Goal: Task Accomplishment & Management: Use online tool/utility

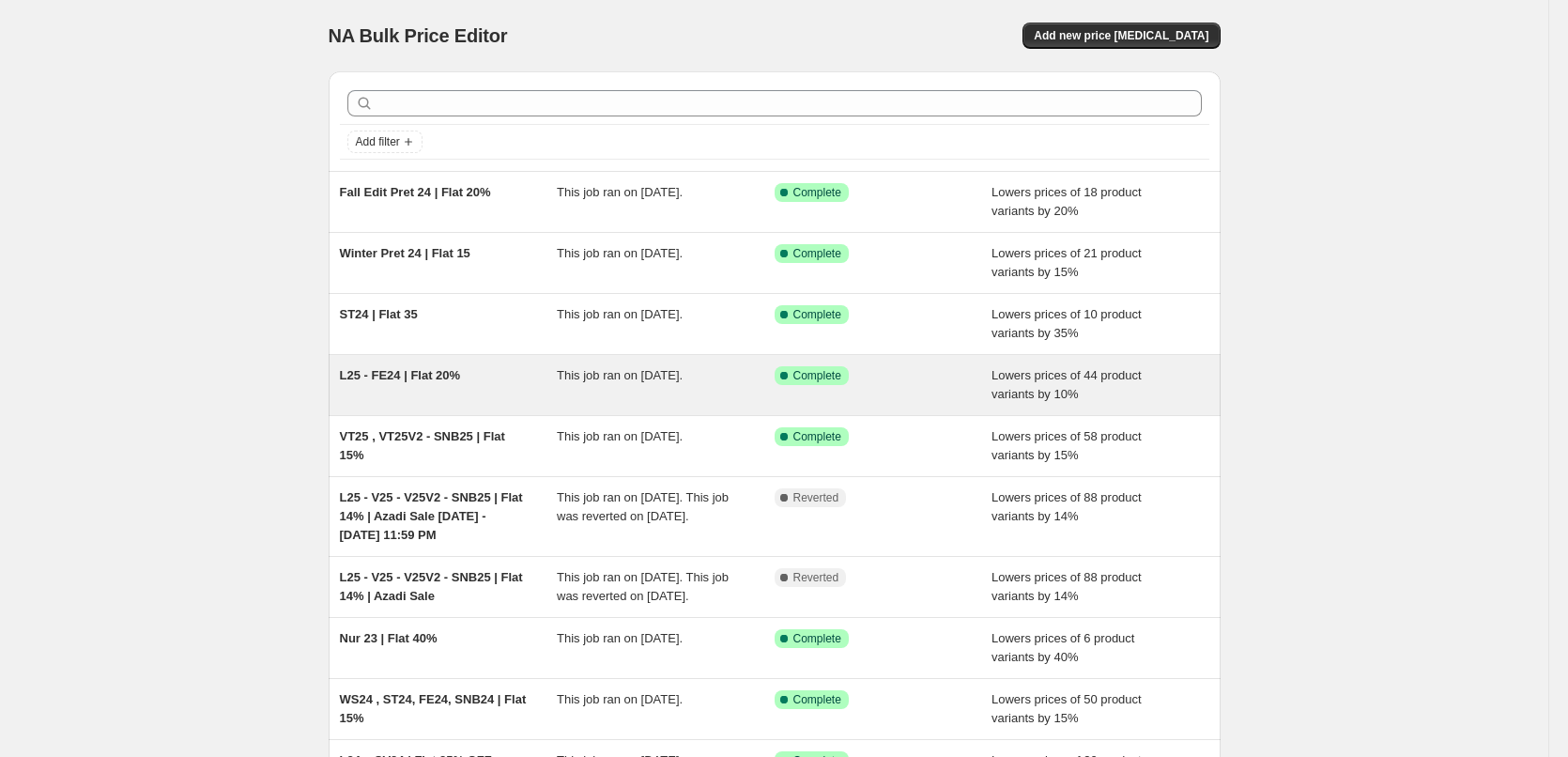
click at [462, 384] on div "L25 - FE24 | Flat 20%" at bounding box center [449, 386] width 218 height 38
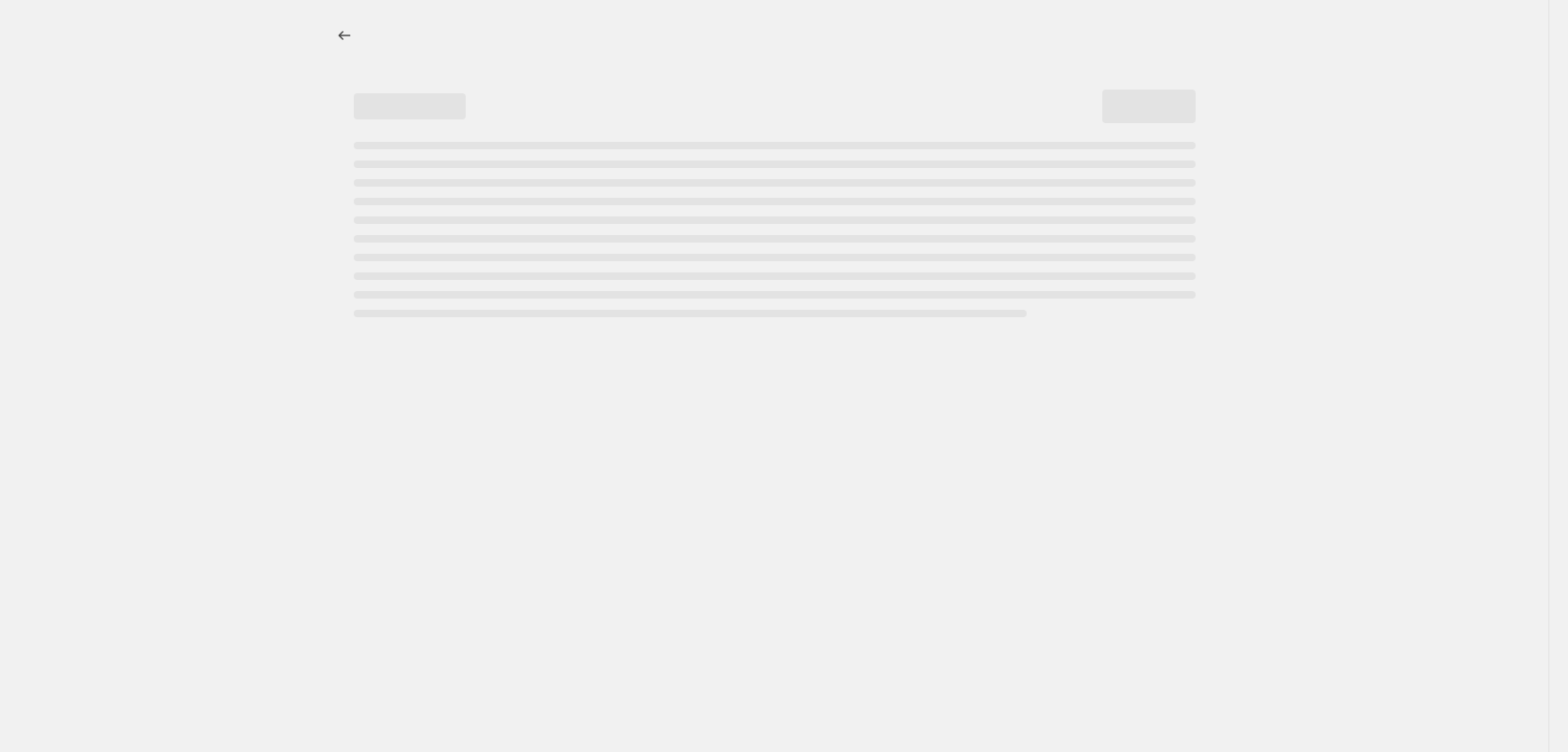
select select "percentage"
select select "collection"
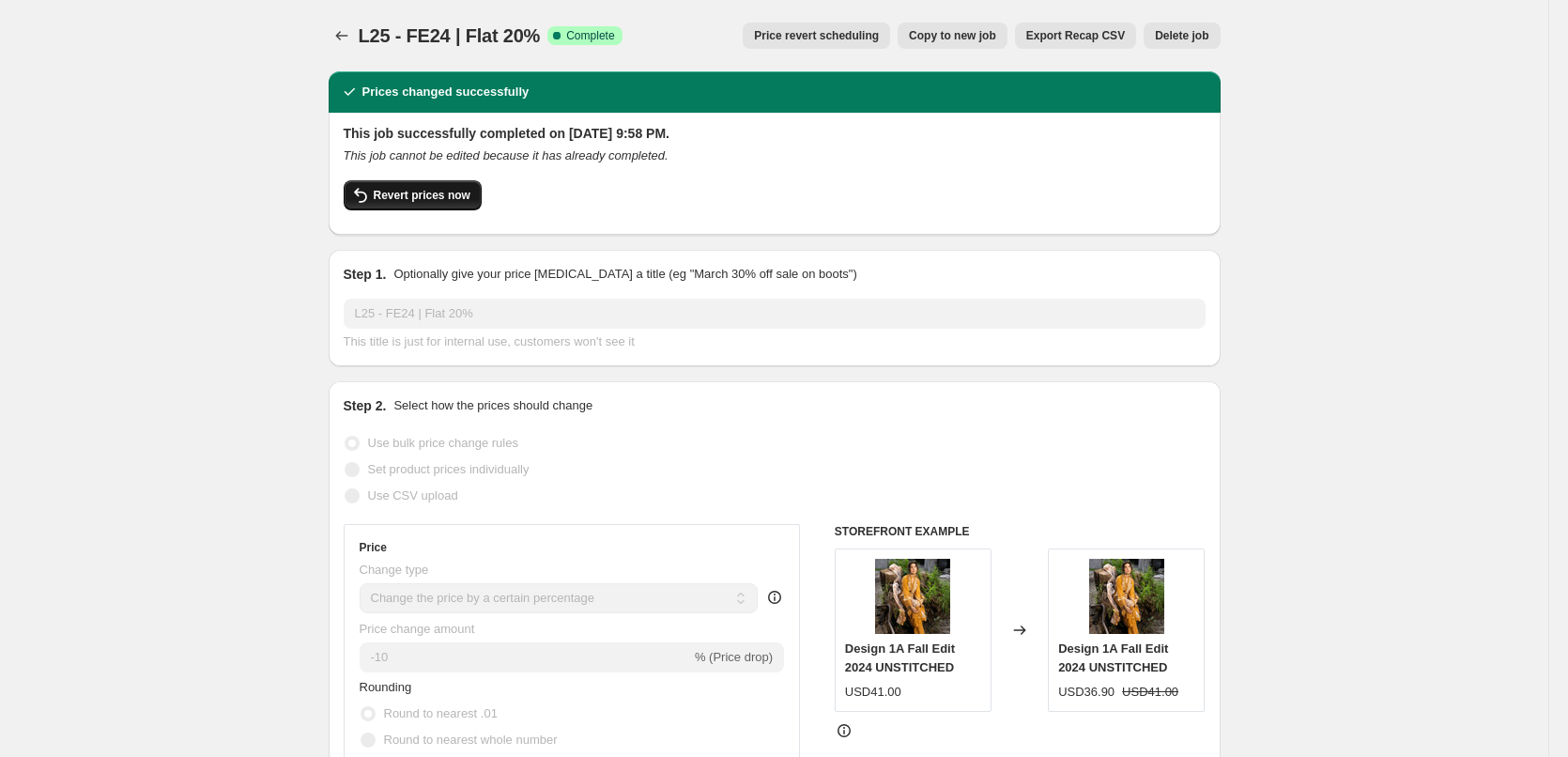
click at [433, 200] on span "Revert prices now" at bounding box center [422, 195] width 97 height 15
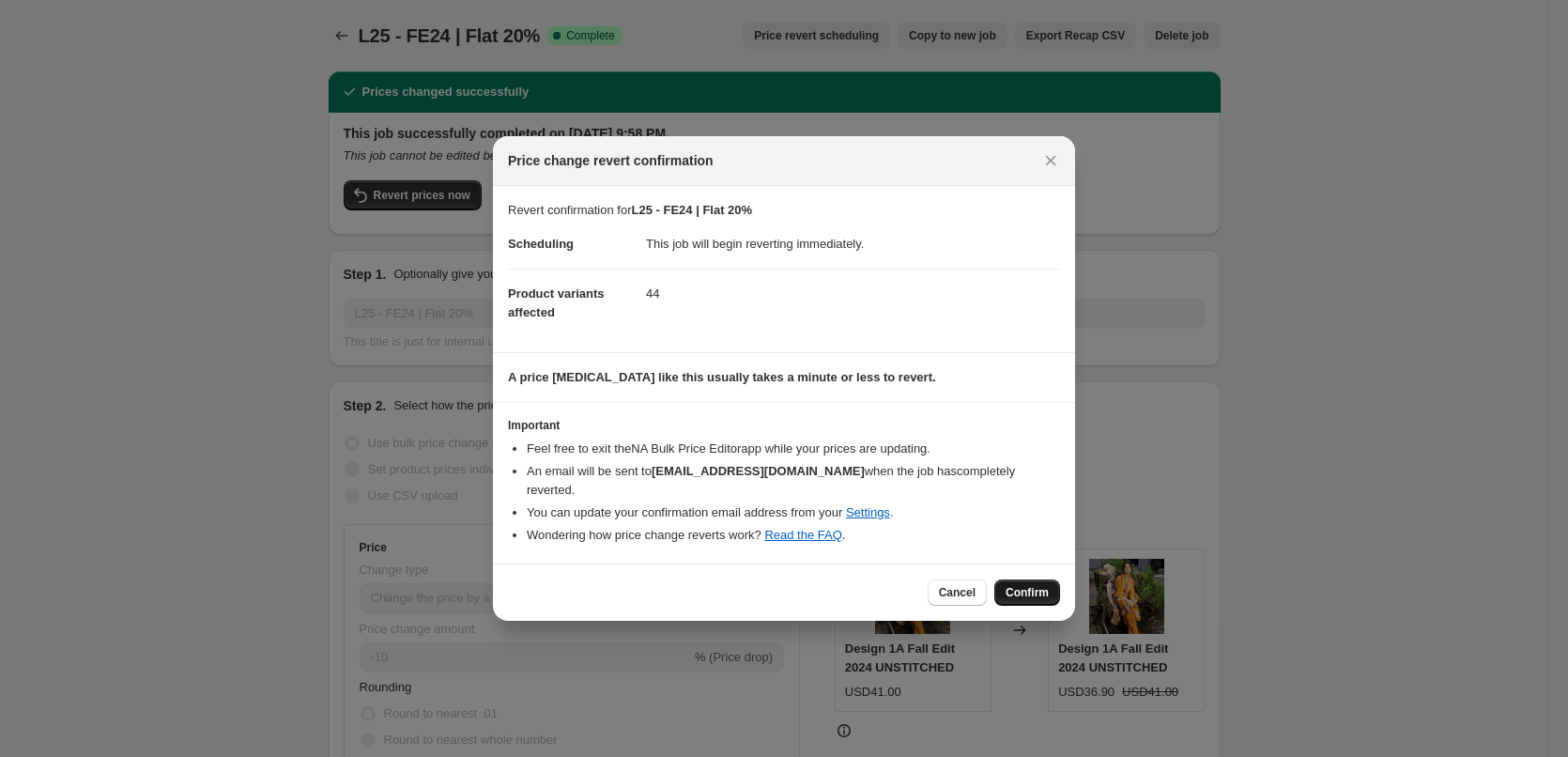
click at [1037, 586] on span "Confirm" at bounding box center [1027, 593] width 44 height 15
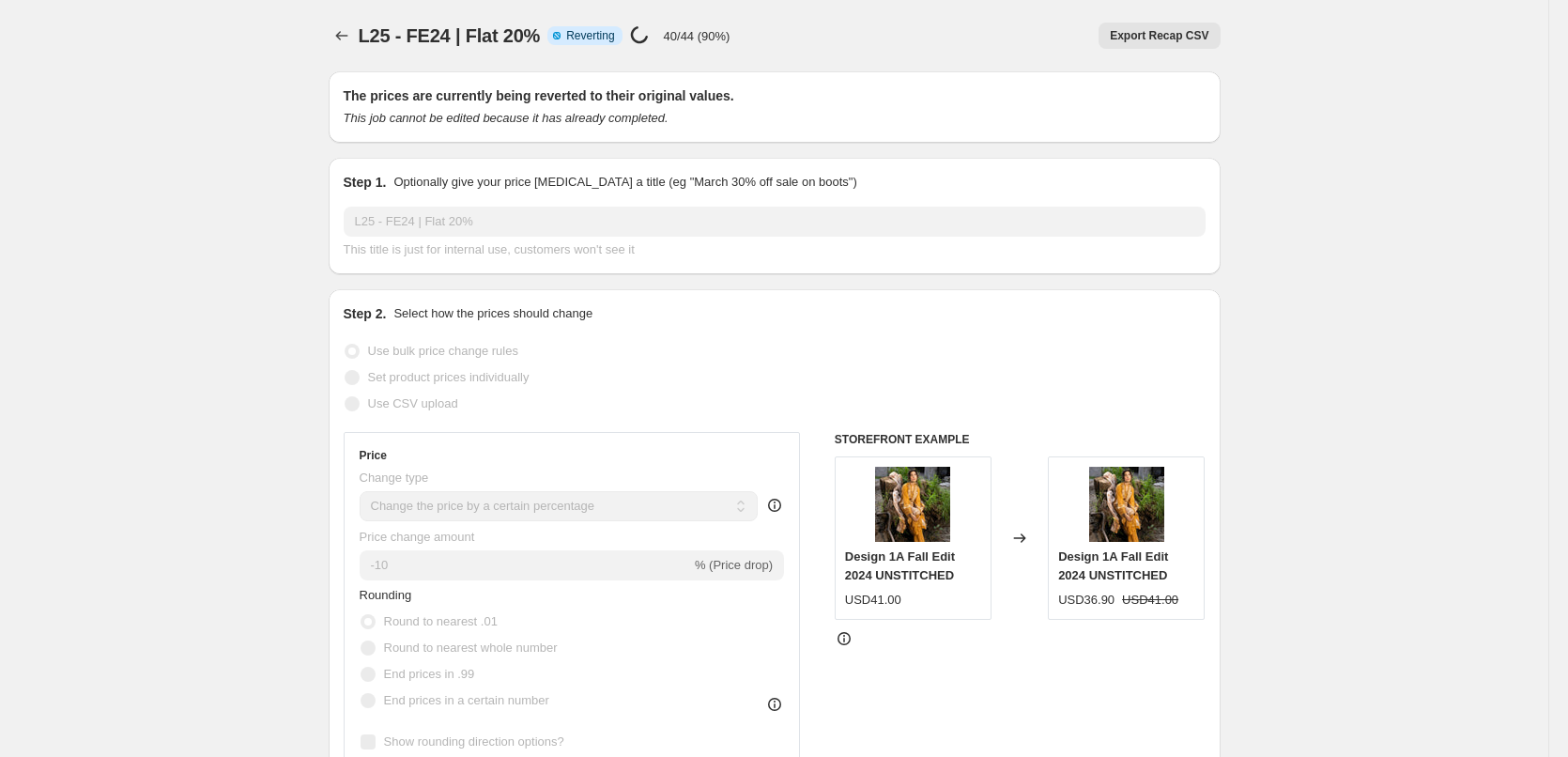
select select "percentage"
select select "collection"
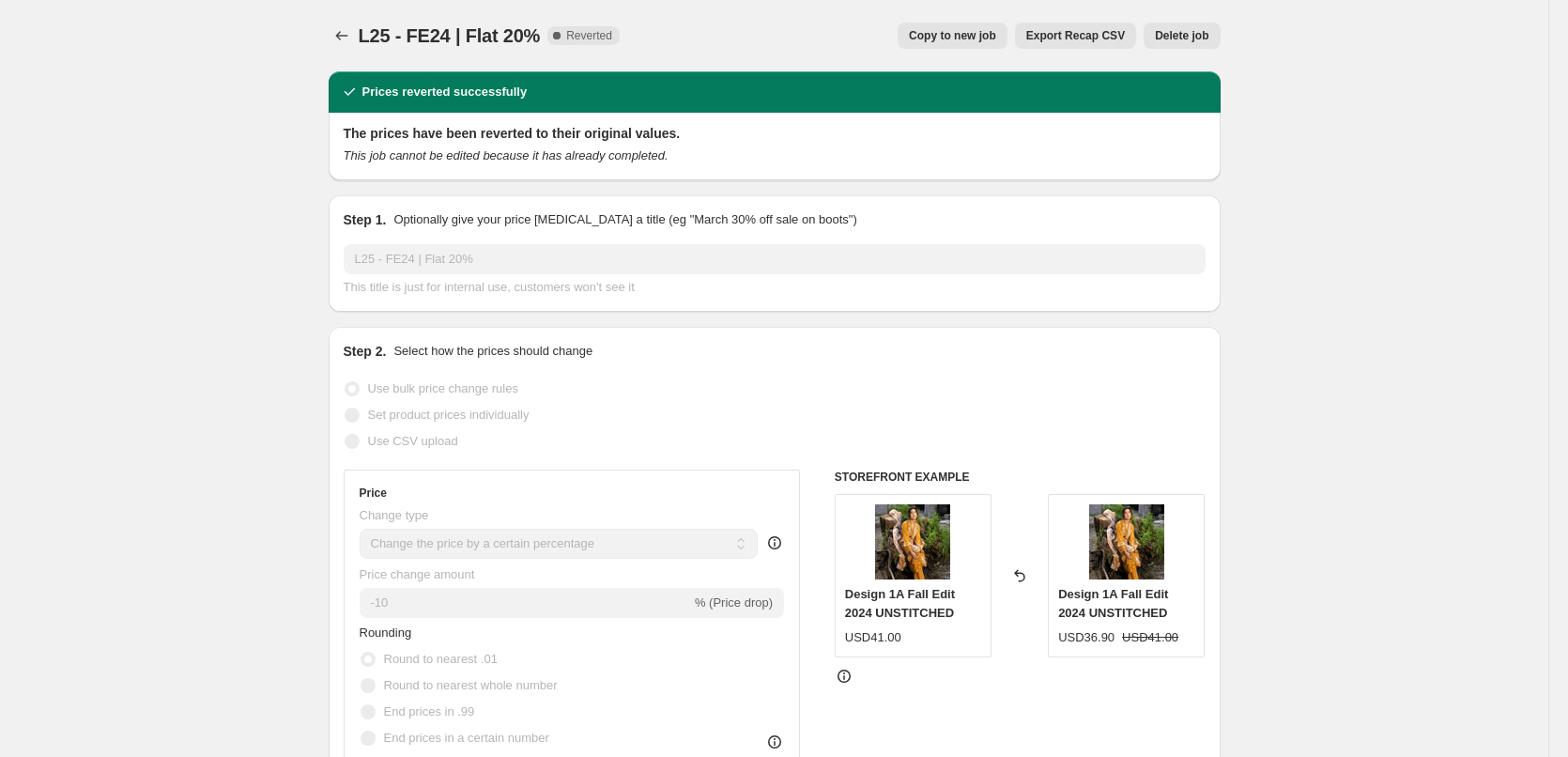
click at [951, 40] on span "Copy to new job" at bounding box center [953, 36] width 87 height 15
select select "percentage"
select select "collection"
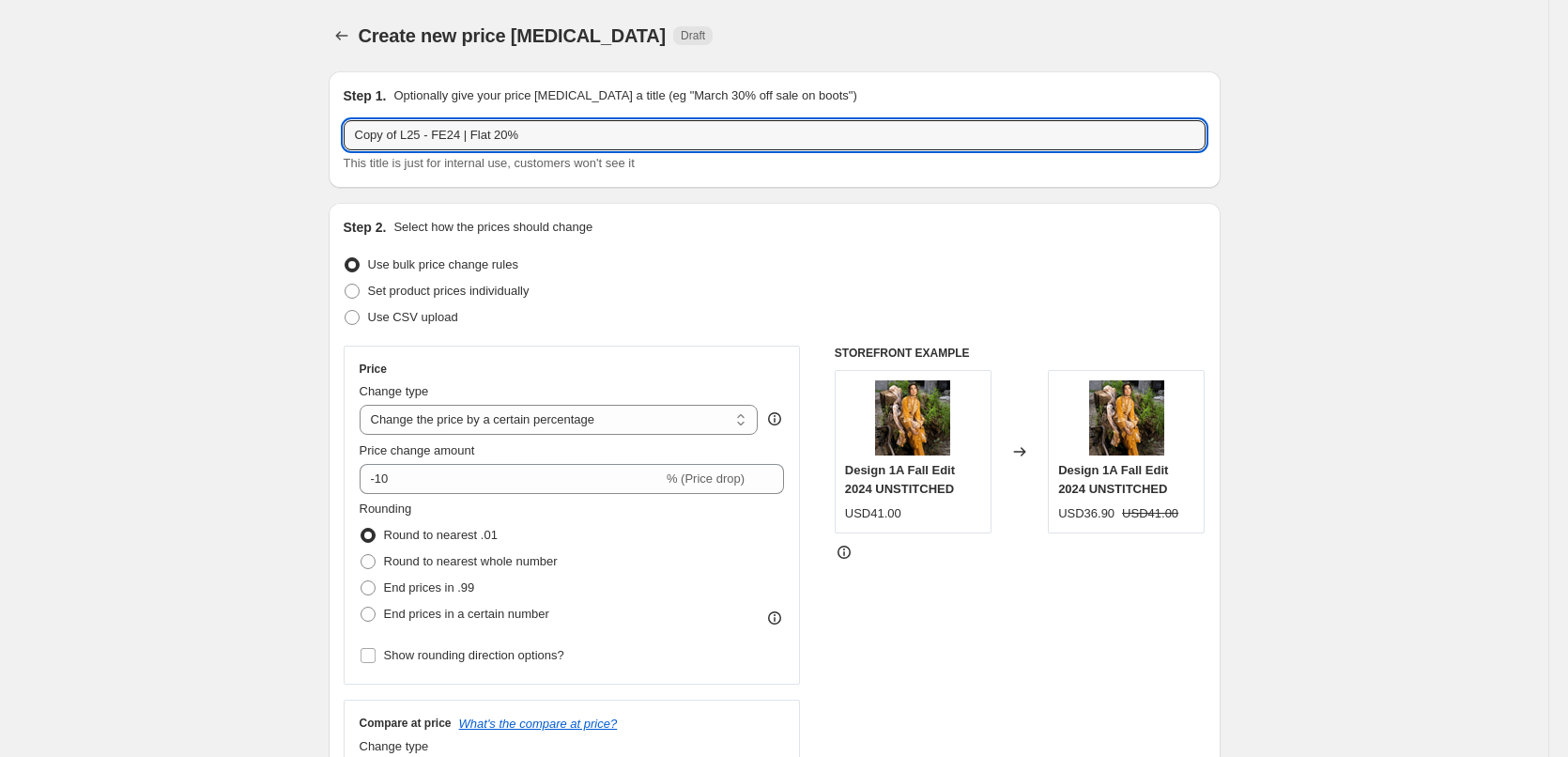
drag, startPoint x: 402, startPoint y: 136, endPoint x: 139, endPoint y: 108, distance: 264.5
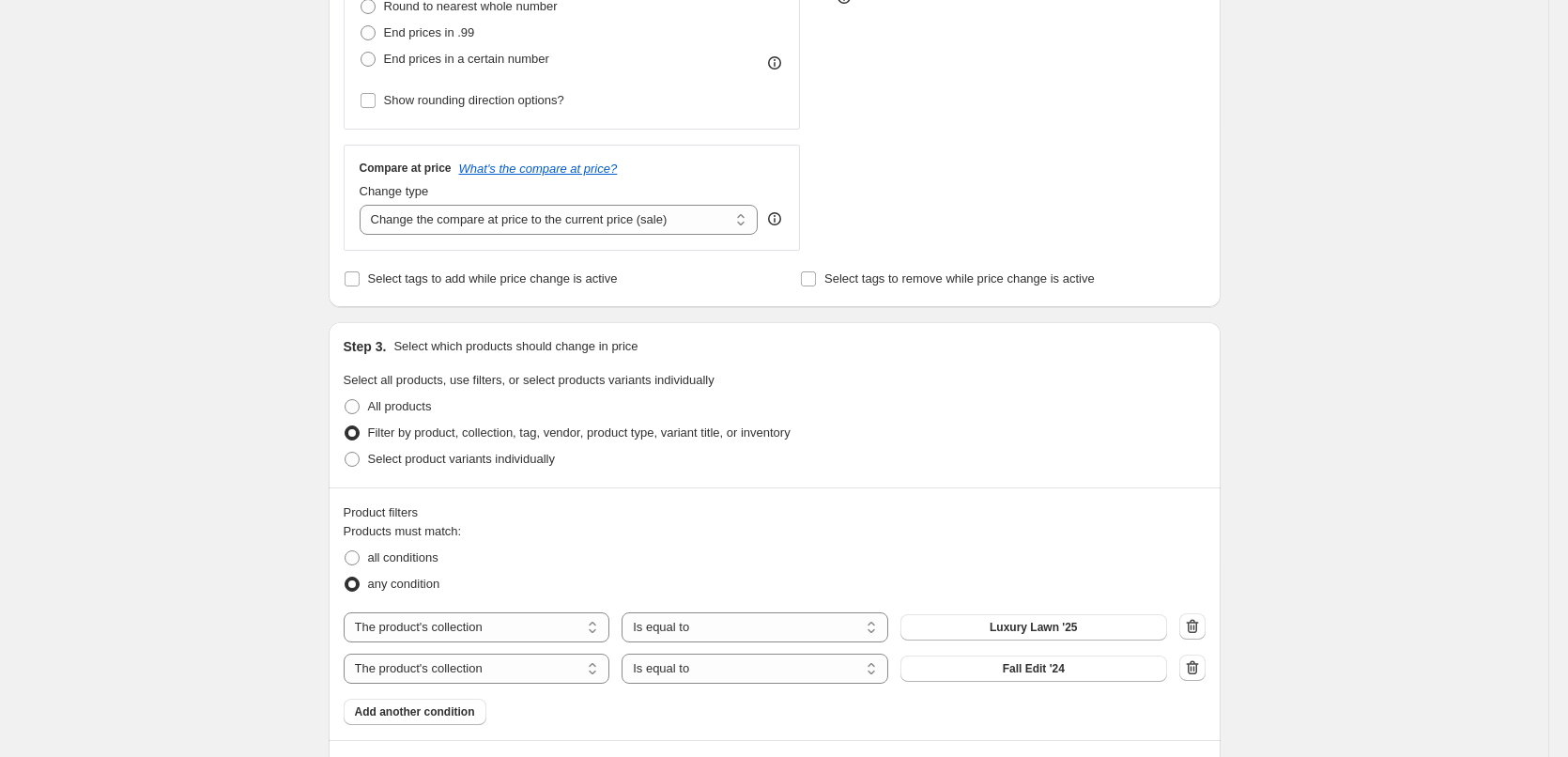
scroll to position [281, 0]
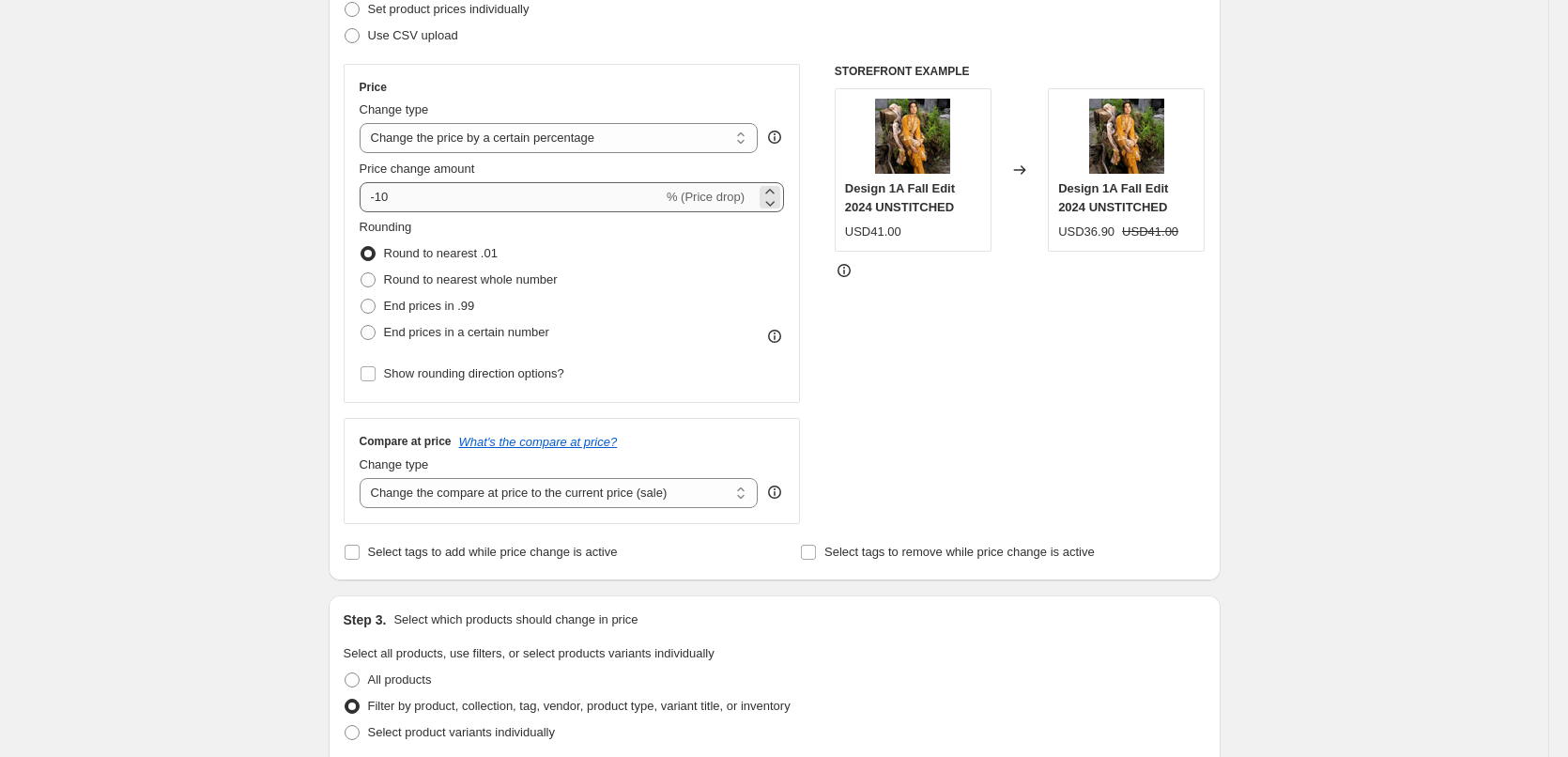
type input "L25 - FE24 | Flat 20%"
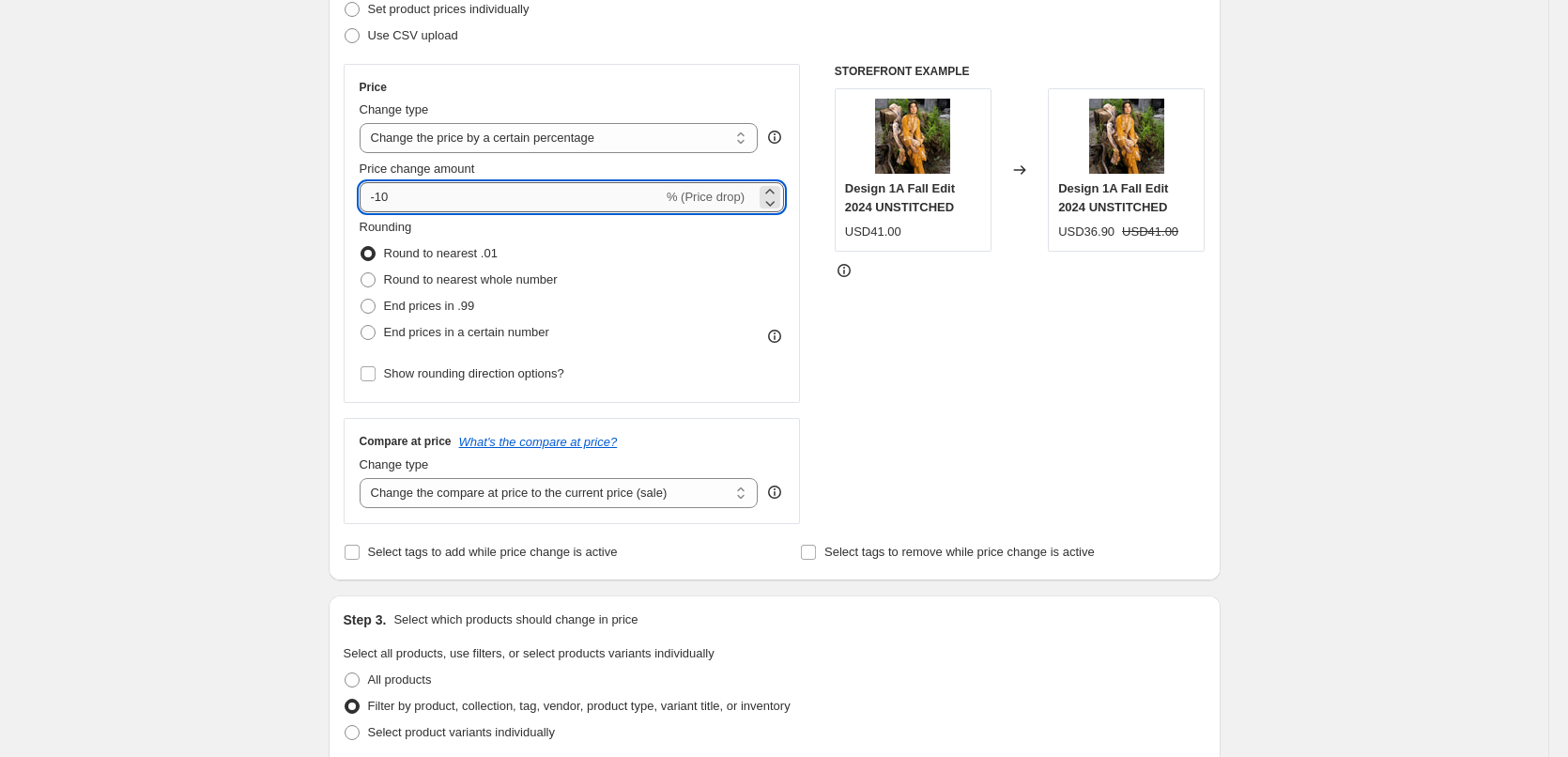
click at [385, 197] on input "-10" at bounding box center [511, 197] width 303 height 30
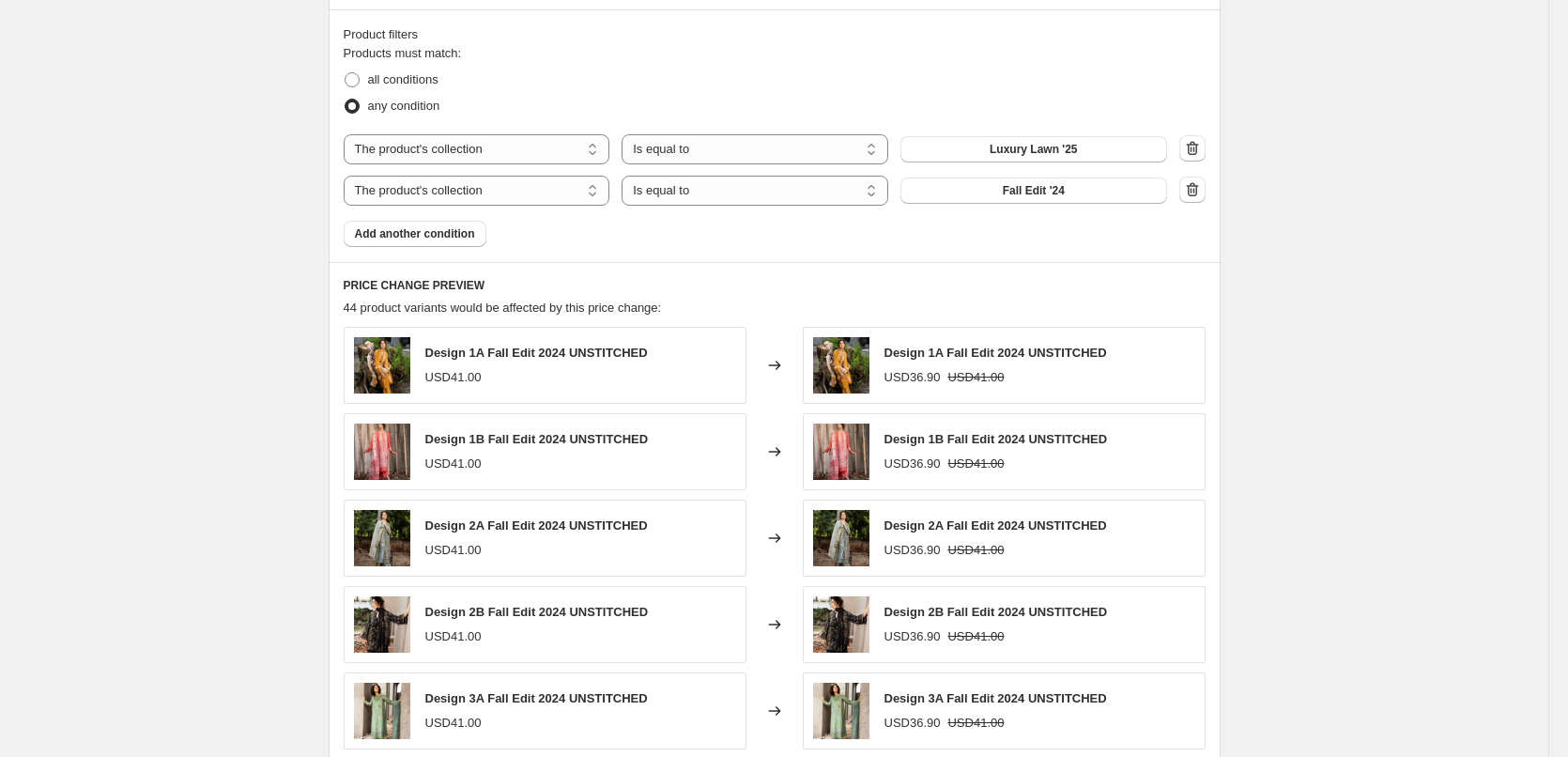
scroll to position [1375, 0]
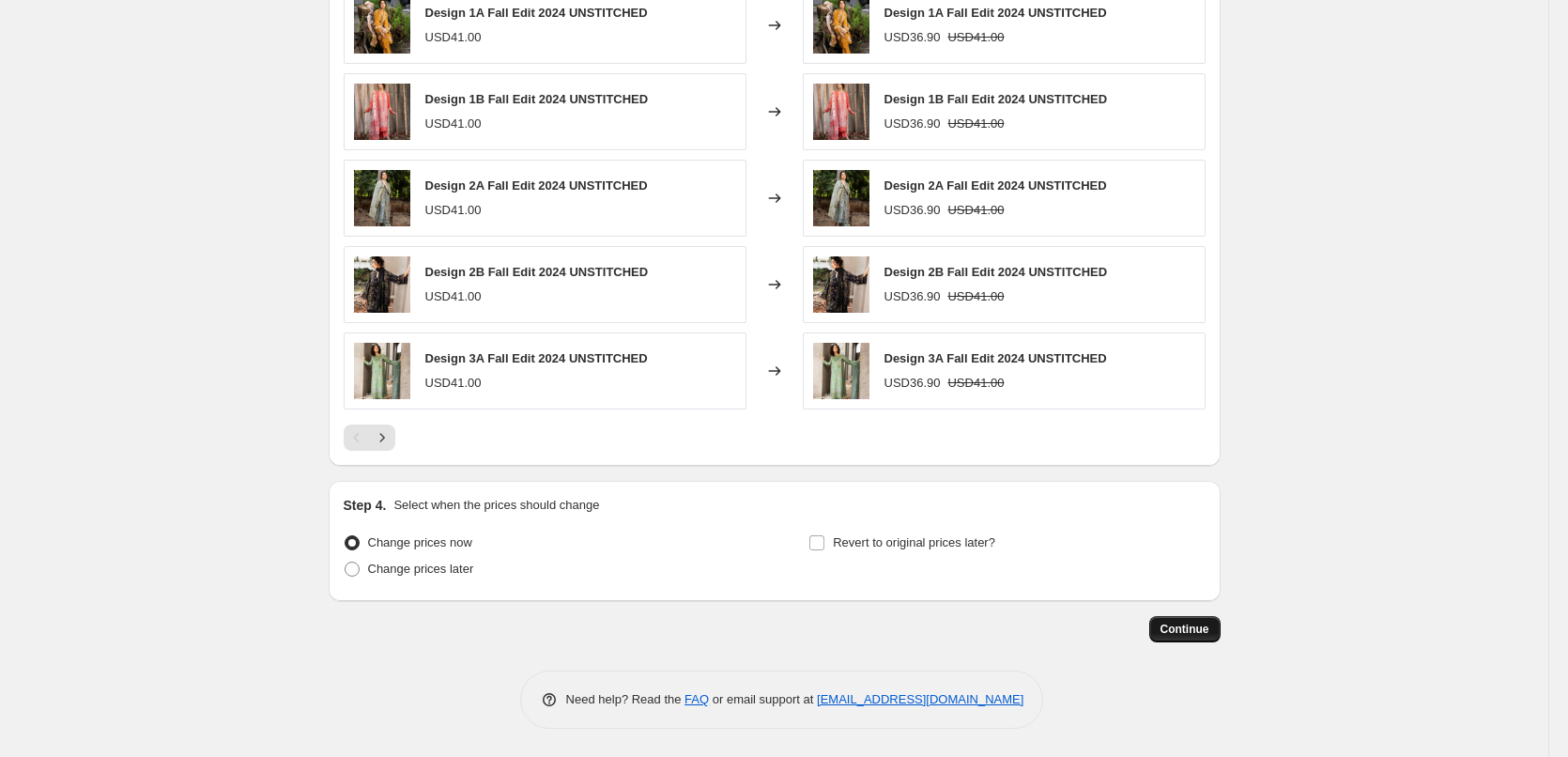
type input "-20"
click at [1186, 625] on span "Continue" at bounding box center [1185, 629] width 49 height 15
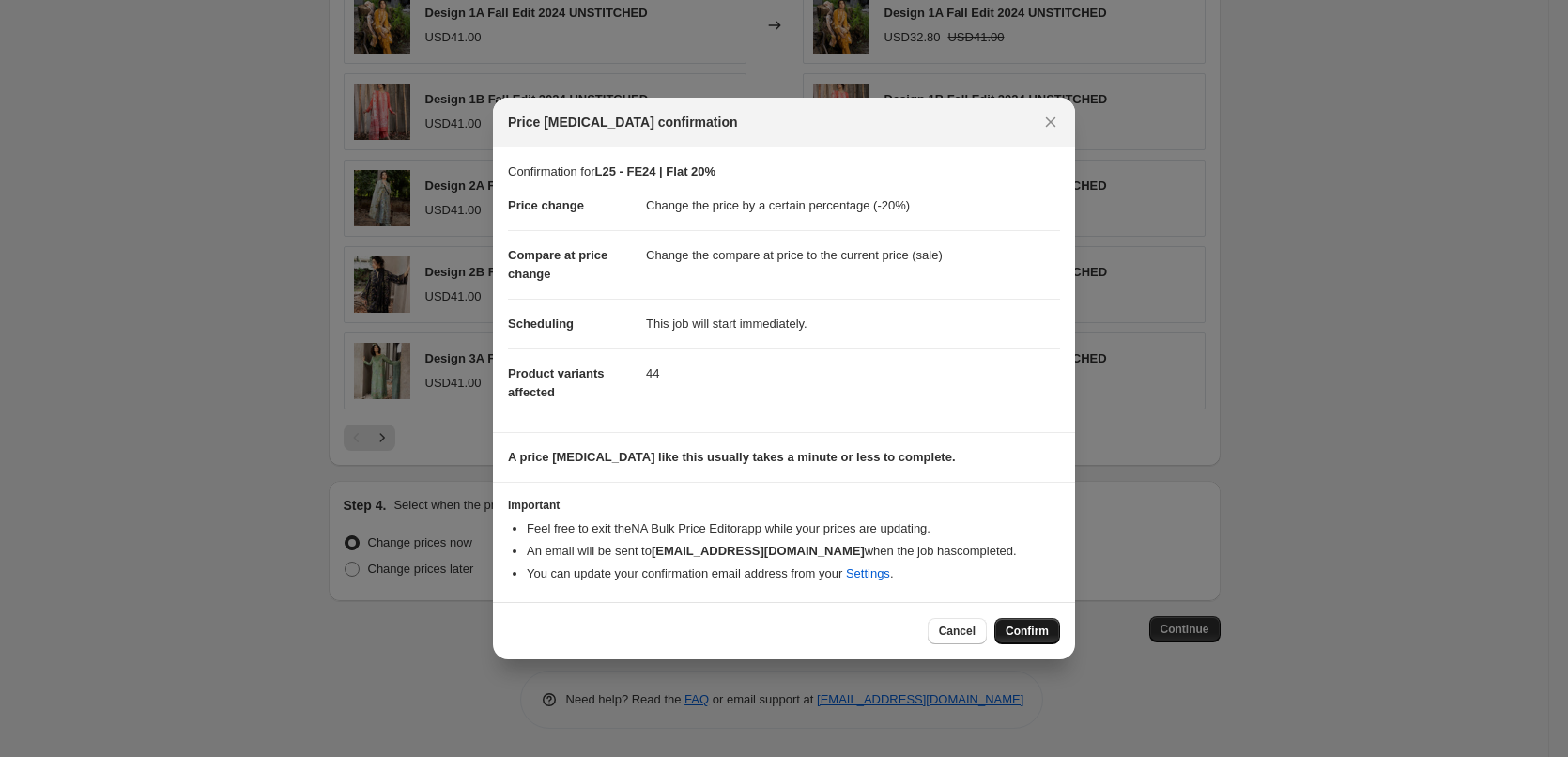
click at [1051, 628] on button "Confirm" at bounding box center [1026, 631] width 65 height 27
type input "L25 - FE24 | Flat 20%"
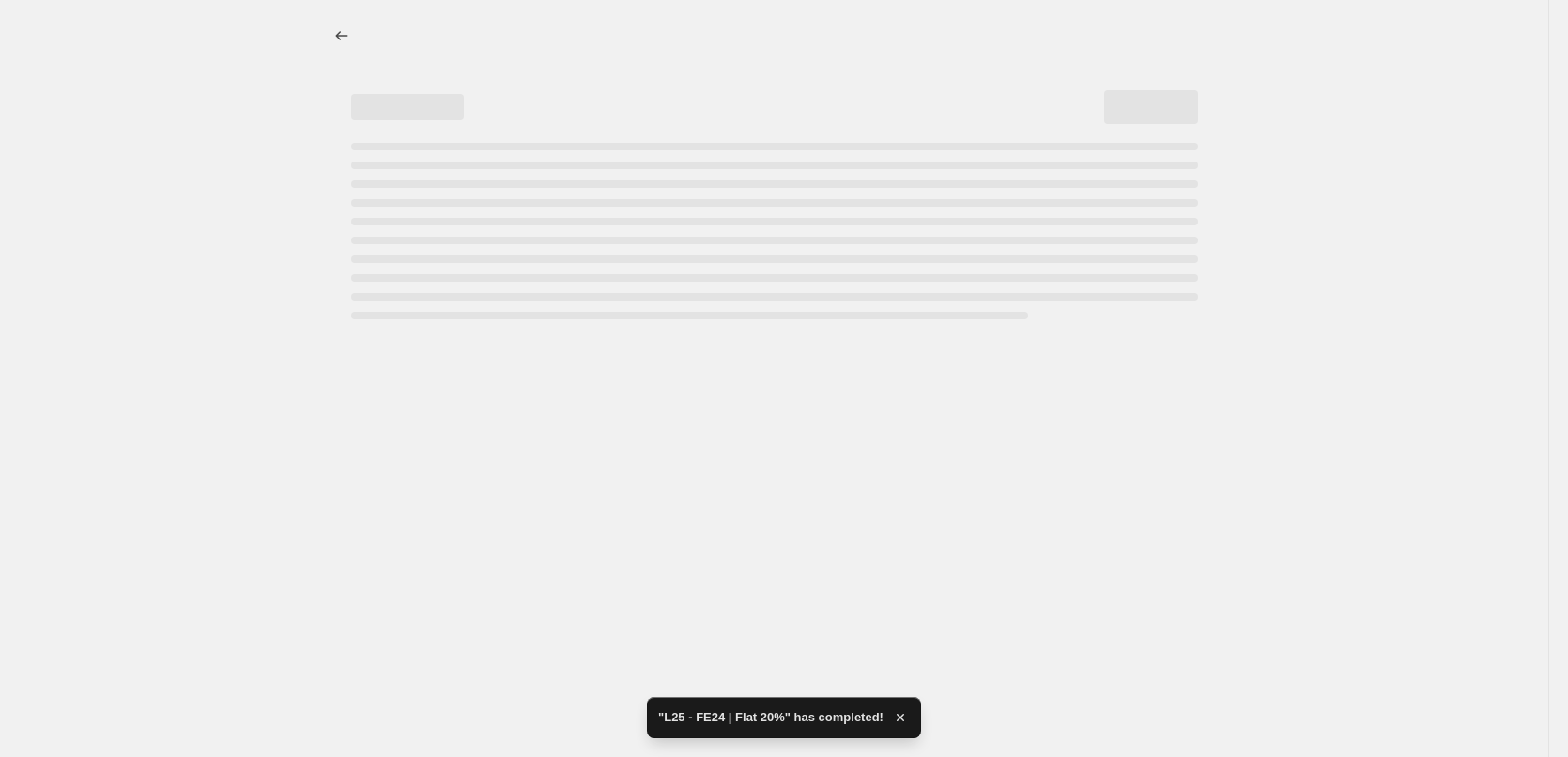
select select "percentage"
select select "collection"
